Goal: Task Accomplishment & Management: Manage account settings

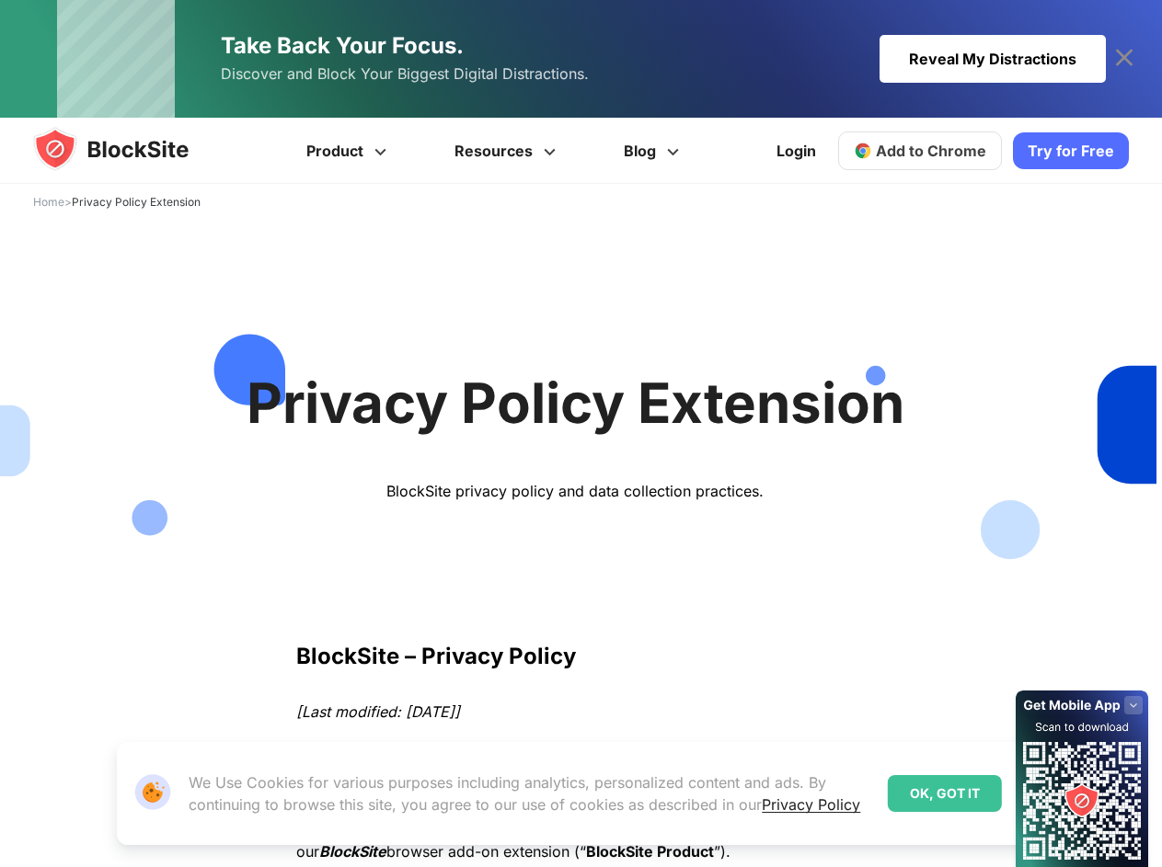
click at [580, 492] on div "BlockSite privacy policy and data collection practices." at bounding box center [575, 491] width 871 height 18
click at [496, 151] on link "Resources" at bounding box center [507, 151] width 169 height 66
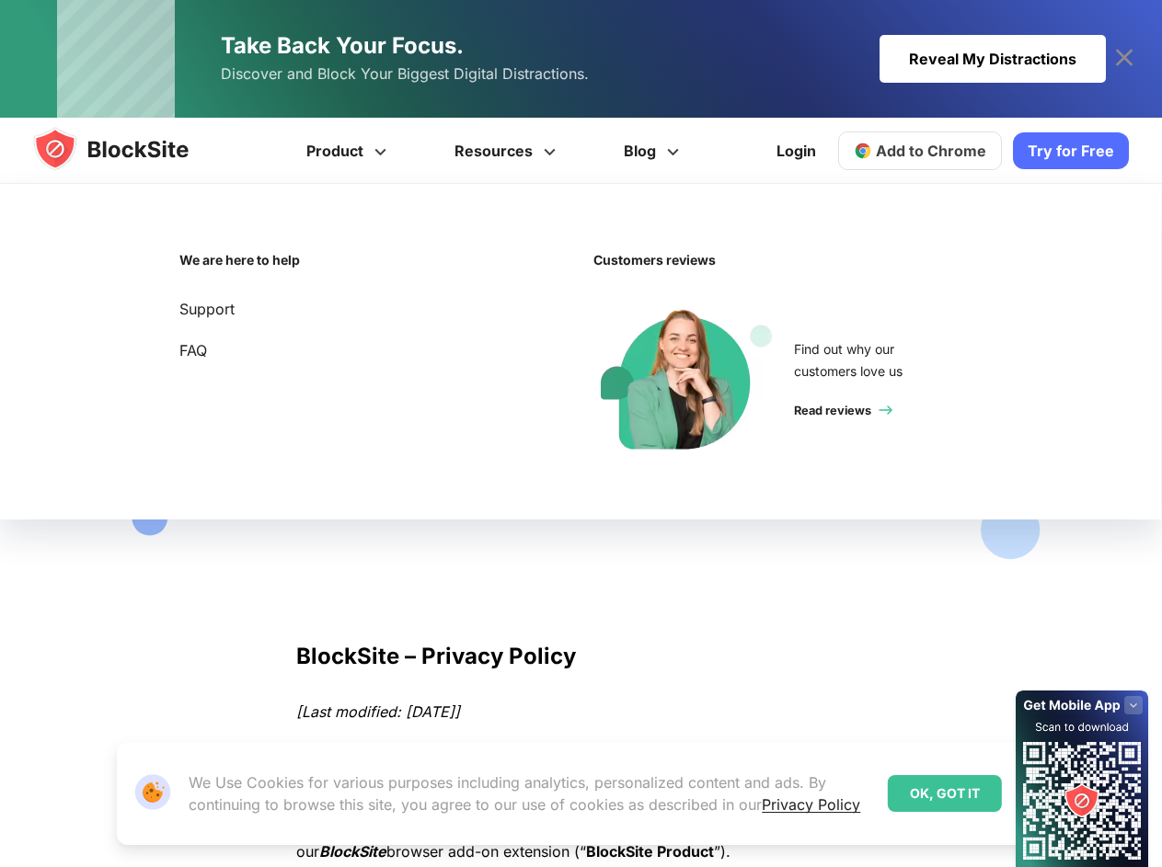
click at [350, 151] on link "Product" at bounding box center [349, 151] width 148 height 66
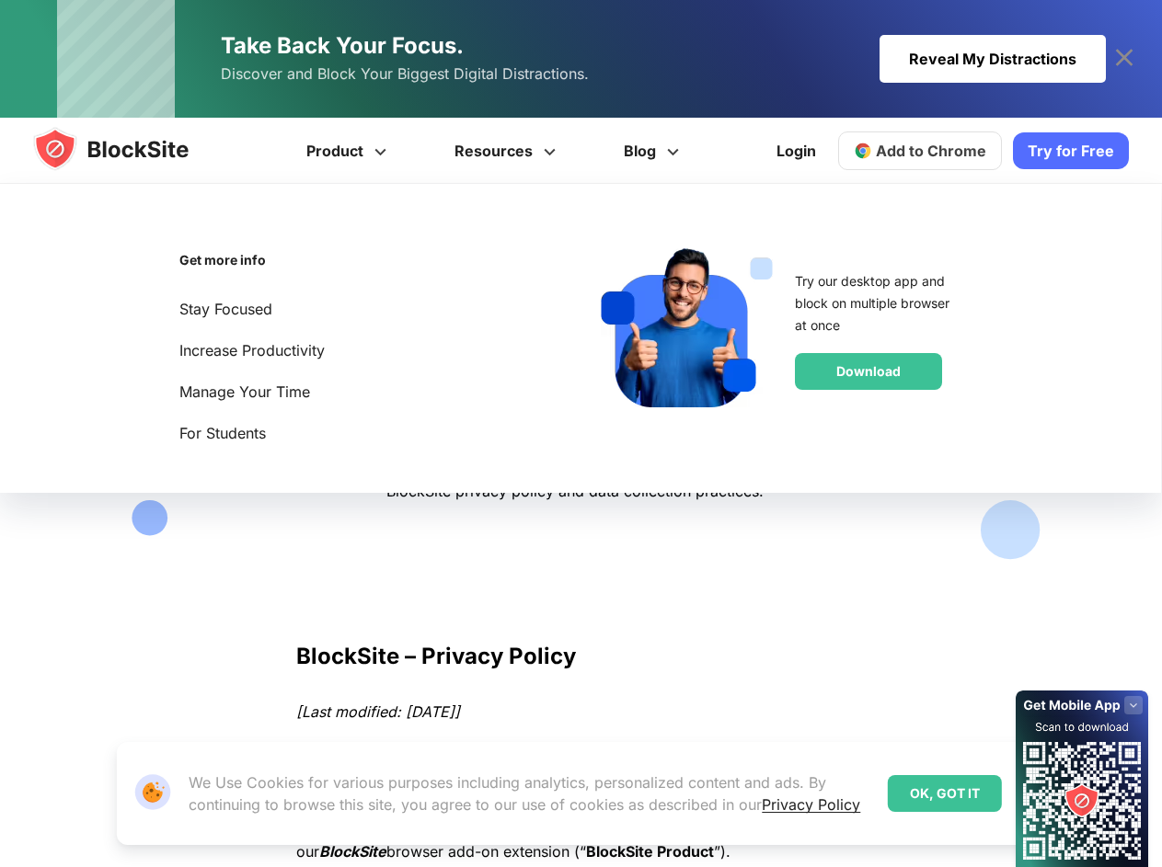
click at [507, 151] on link "Resources" at bounding box center [507, 151] width 169 height 66
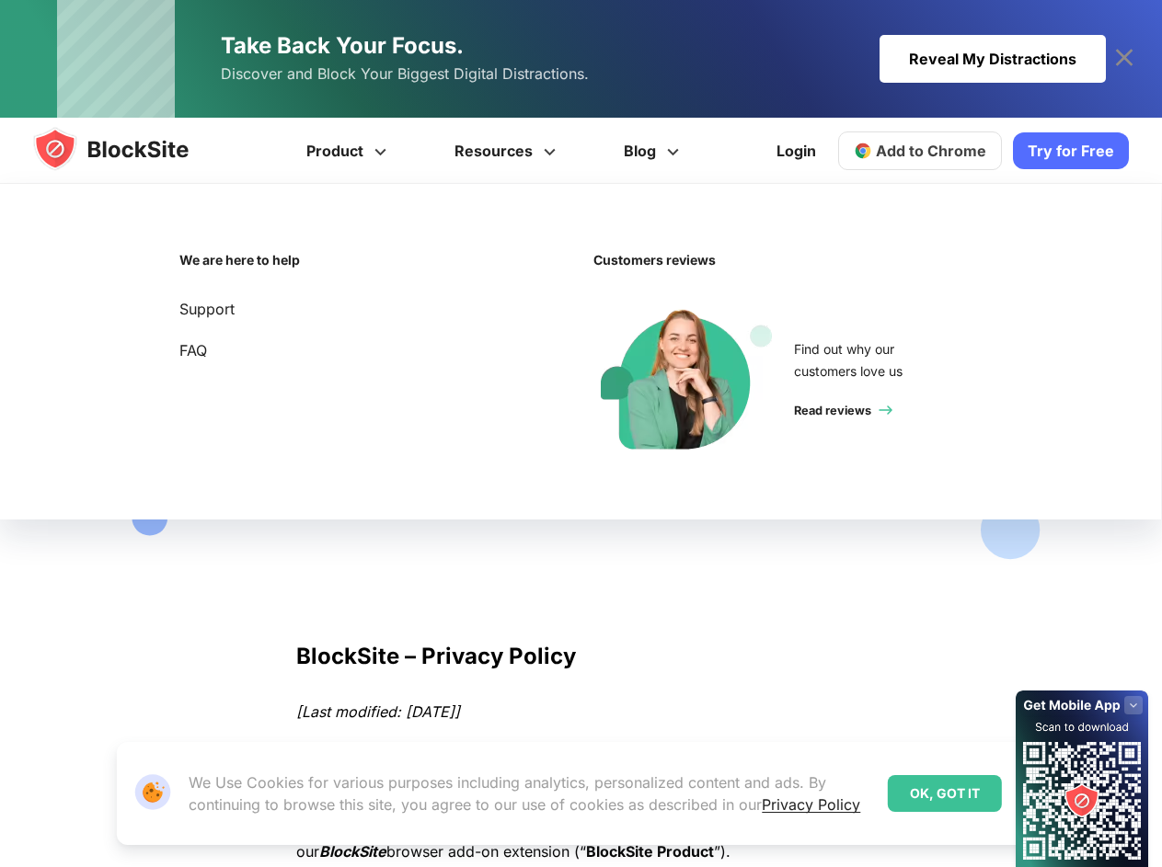
click at [945, 794] on div "OK, GOT IT" at bounding box center [945, 793] width 114 height 37
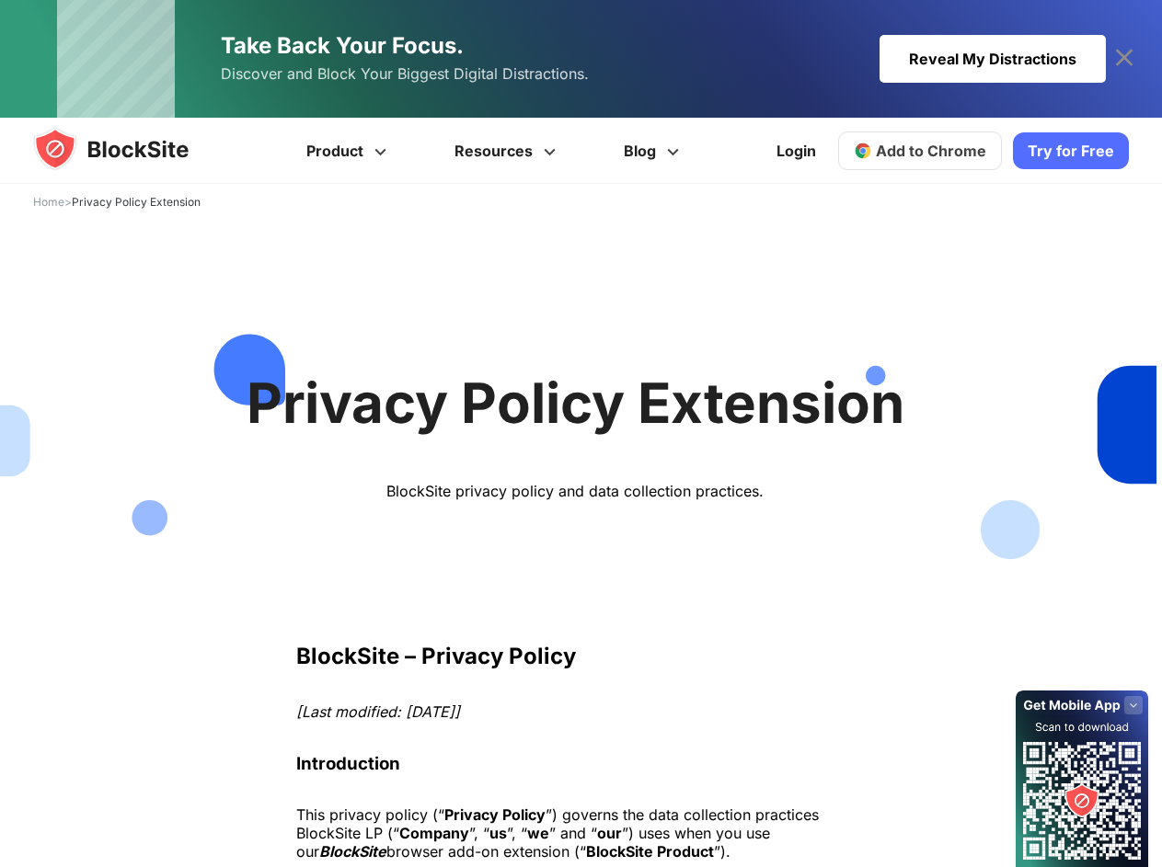
click at [1124, 59] on icon at bounding box center [1123, 57] width 17 height 17
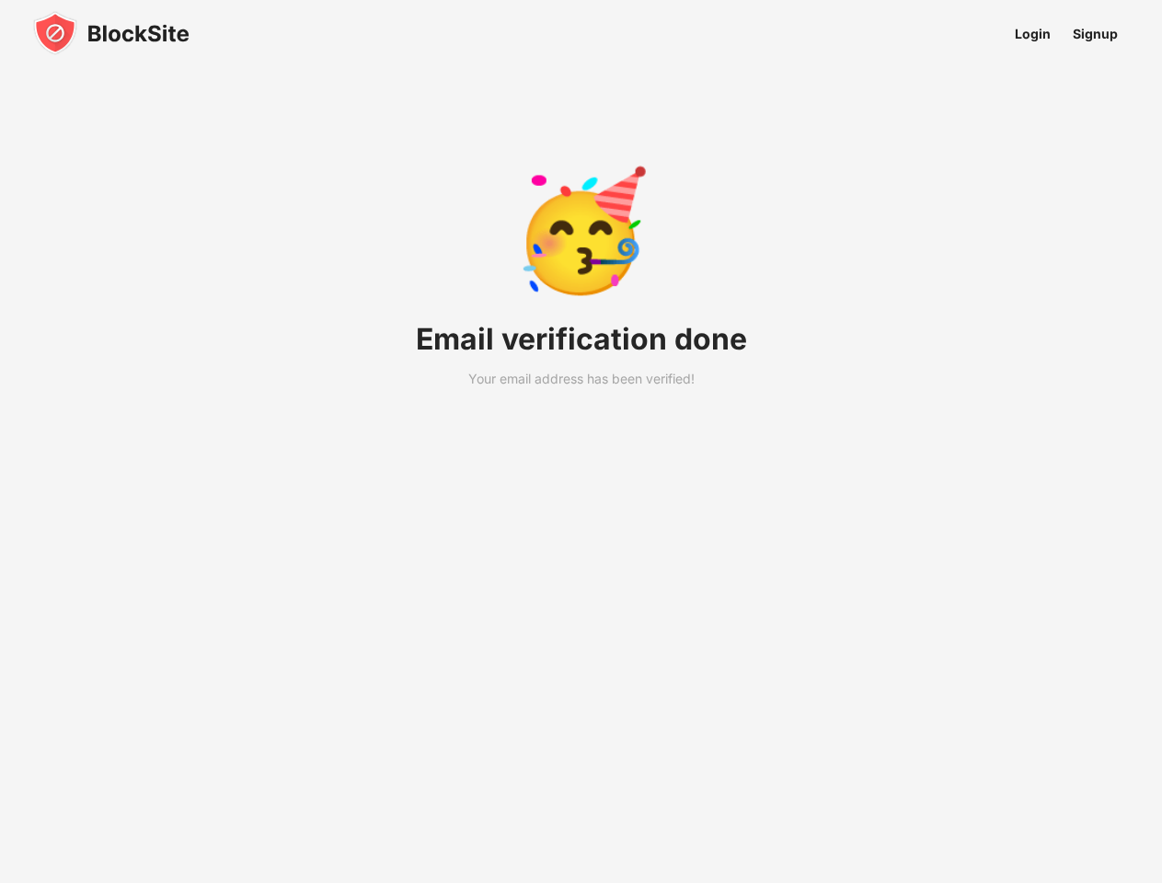
click at [580, 441] on div "🥳 Email verification done Your email address has been verified!" at bounding box center [581, 463] width 375 height 927
click at [111, 33] on img at bounding box center [111, 33] width 156 height 44
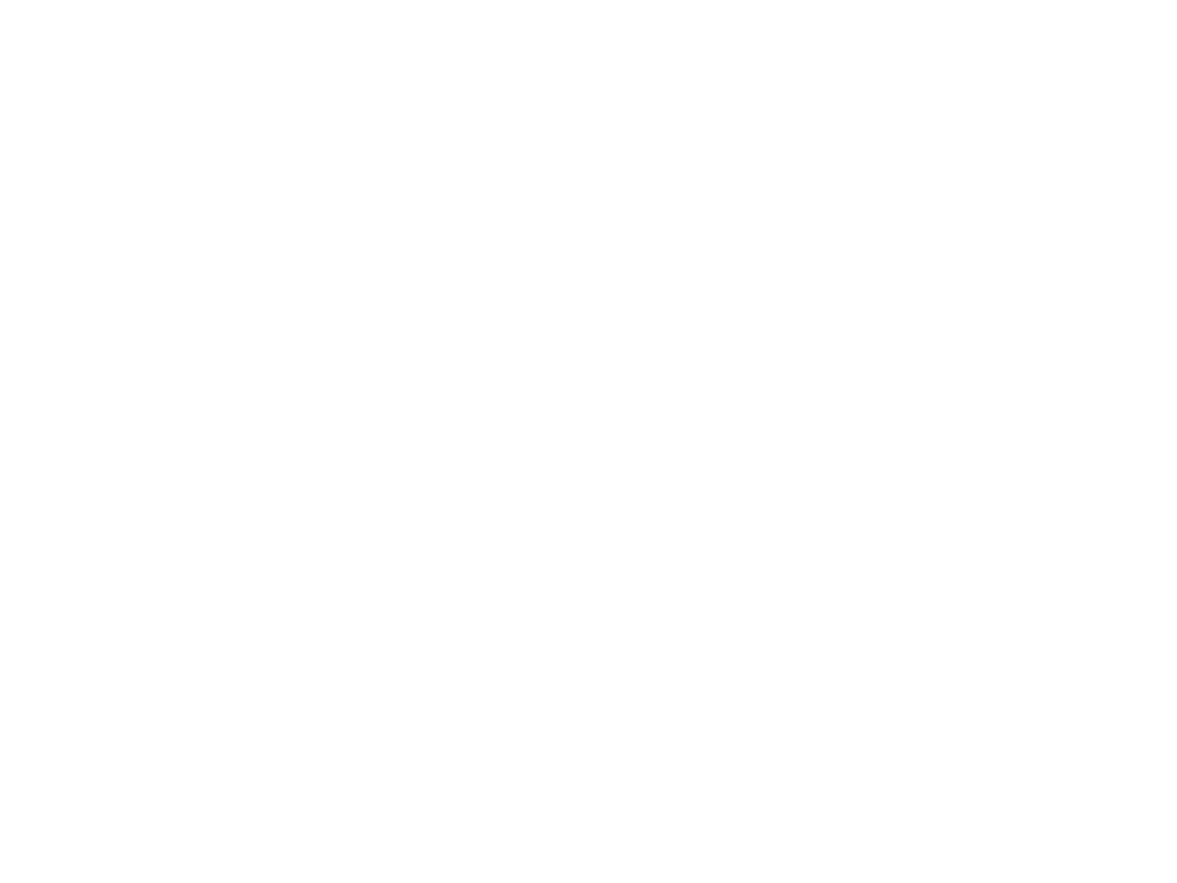
click at [1032, 7] on html at bounding box center [588, 3] width 1177 height 7
click at [1095, 7] on html at bounding box center [588, 3] width 1177 height 7
